Goal: Information Seeking & Learning: Learn about a topic

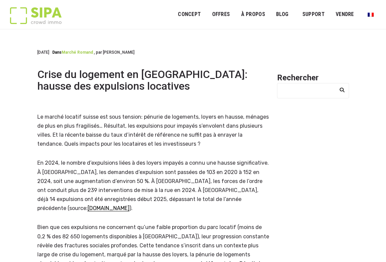
click at [88, 53] on link "Marché romand" at bounding box center [77, 52] width 31 height 5
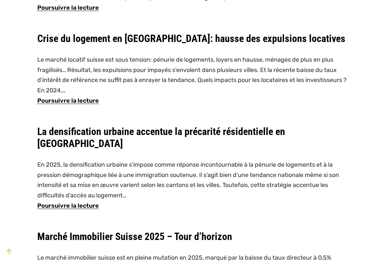
scroll to position [380, 0]
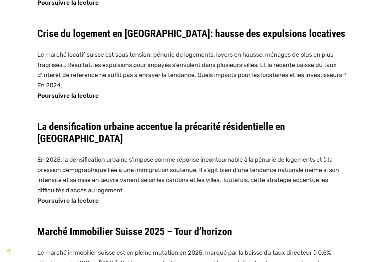
click at [85, 195] on link "Poursuivre la lecture La densification urbaine accentue la précarité résidentie…" at bounding box center [193, 200] width 312 height 10
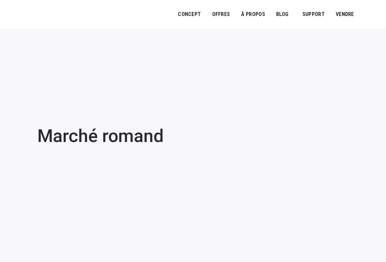
scroll to position [380, 0]
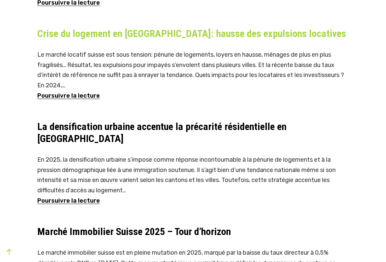
drag, startPoint x: 301, startPoint y: 34, endPoint x: 229, endPoint y: 33, distance: 71.6
click at [229, 33] on h4 "Crise du logement en [GEOGRAPHIC_DATA]: hausse des expulsions locatives" at bounding box center [193, 34] width 312 height 12
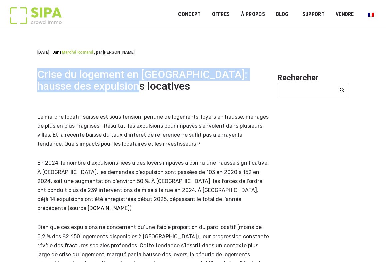
drag, startPoint x: 141, startPoint y: 89, endPoint x: 27, endPoint y: 72, distance: 114.8
copy h1 "Crise du logement en [GEOGRAPHIC_DATA]: hausse des expulsions locatives"
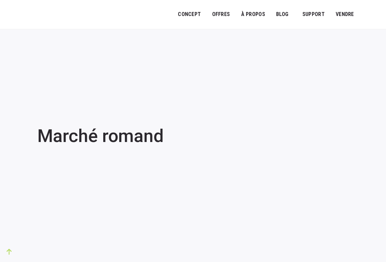
scroll to position [380, 0]
